Goal: Transaction & Acquisition: Purchase product/service

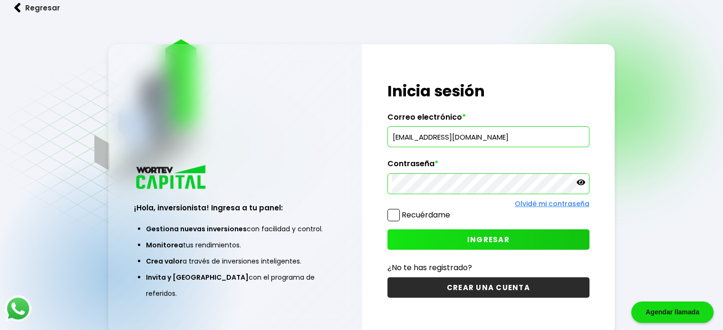
click at [408, 235] on button "INGRESAR" at bounding box center [488, 240] width 202 height 20
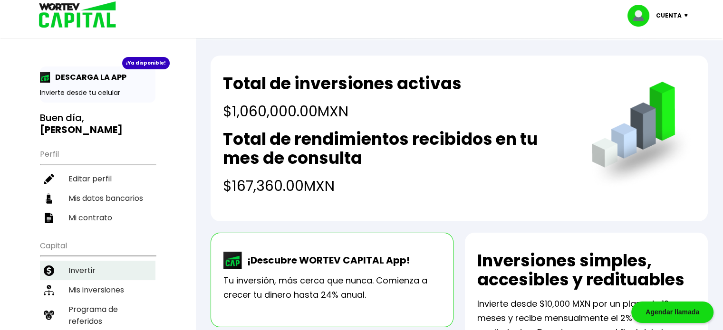
click at [86, 268] on li "Invertir" at bounding box center [98, 270] width 116 height 19
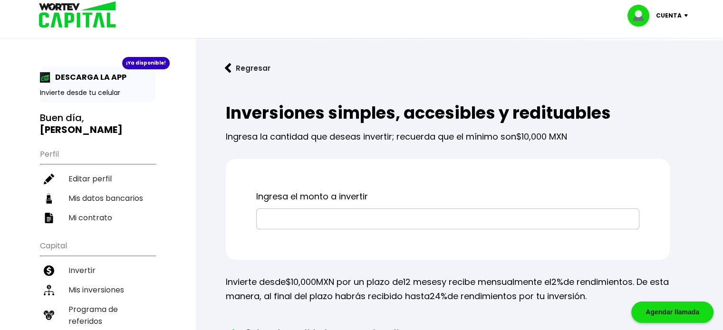
click at [308, 222] on input "text" at bounding box center [448, 219] width 375 height 20
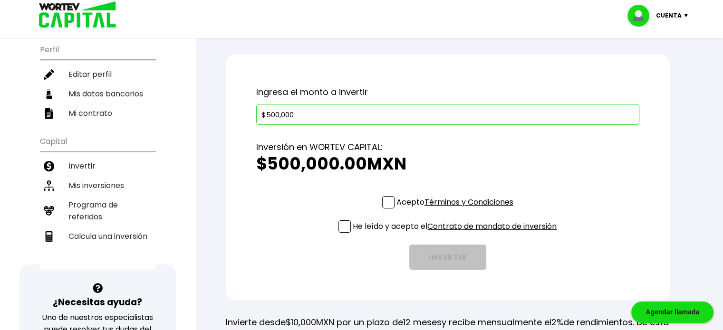
scroll to position [122, 0]
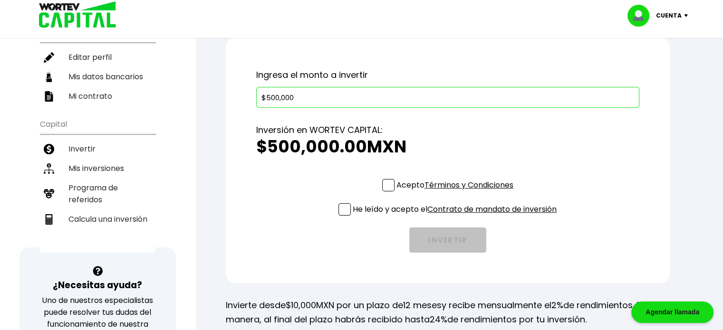
type input "$500,000"
click at [388, 186] on span at bounding box center [388, 185] width 12 height 12
click at [457, 193] on input "Acepto Términos y Condiciones" at bounding box center [457, 193] width 0 height 0
click at [342, 210] on span at bounding box center [345, 209] width 12 height 12
click at [457, 217] on input "He leído y acepto el Contrato de mandato de inversión" at bounding box center [457, 217] width 0 height 0
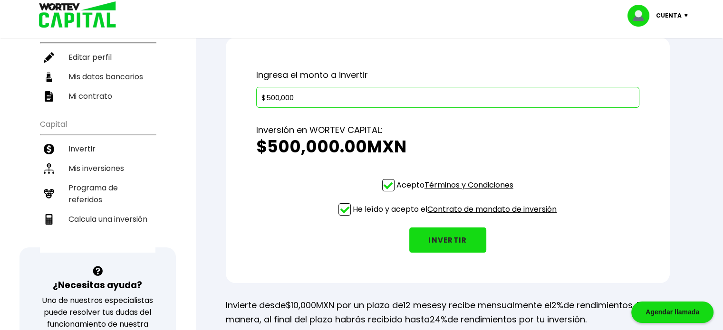
click at [442, 240] on button "INVERTIR" at bounding box center [447, 240] width 77 height 25
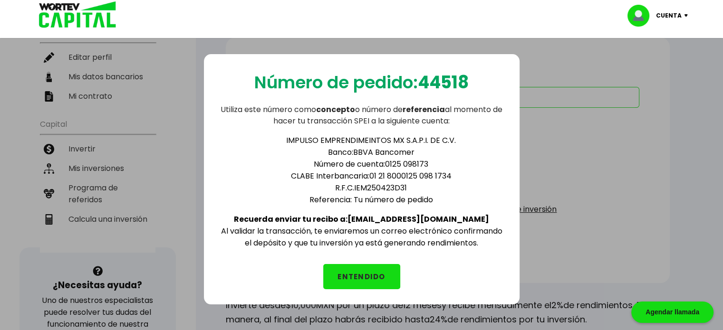
click at [376, 270] on button "ENTENDIDO" at bounding box center [361, 276] width 77 height 25
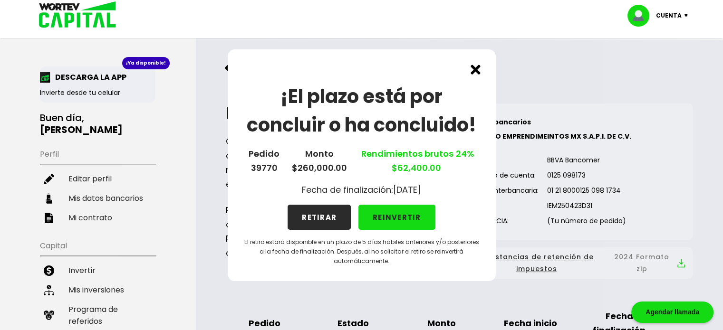
click at [331, 221] on button "RETIRAR" at bounding box center [319, 217] width 63 height 25
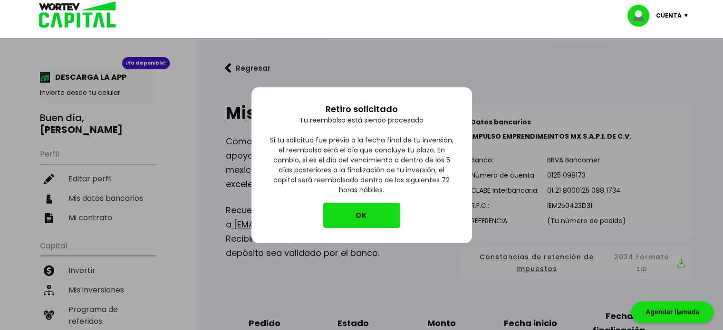
click at [388, 212] on button "OK" at bounding box center [361, 215] width 77 height 25
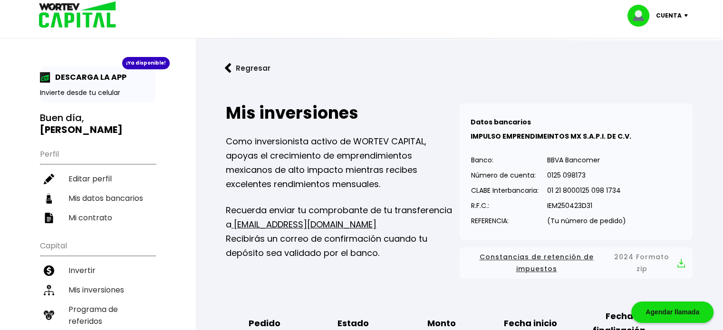
click at [666, 15] on p "Cuenta" at bounding box center [669, 16] width 26 height 14
click at [643, 63] on li "Cerrar sesión" at bounding box center [659, 63] width 76 height 19
